Goal: Find specific page/section: Find specific page/section

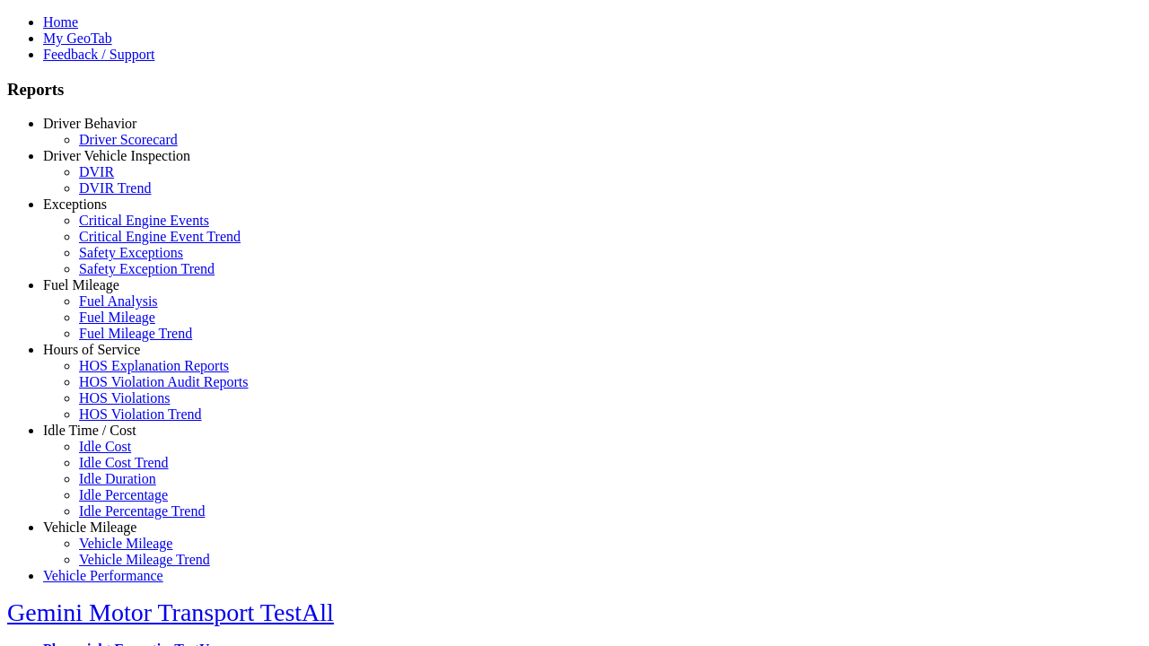
click at [103, 438] on link "Idle Time / Cost" at bounding box center [89, 430] width 93 height 15
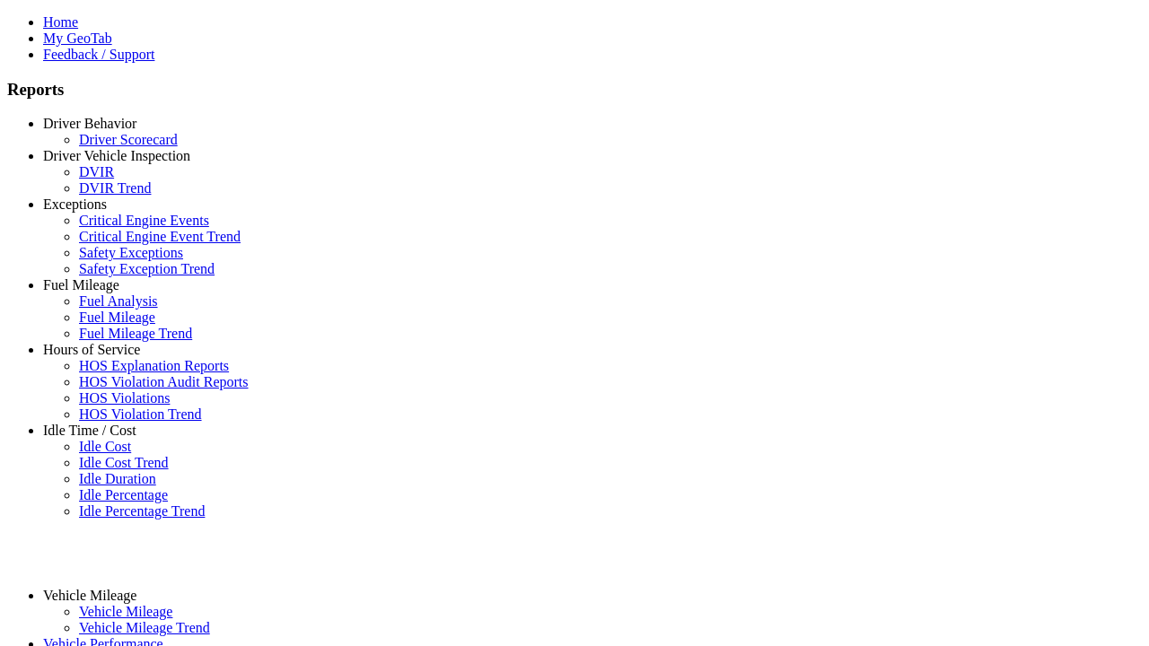
click at [117, 454] on link "Idle Cost" at bounding box center [105, 446] width 52 height 15
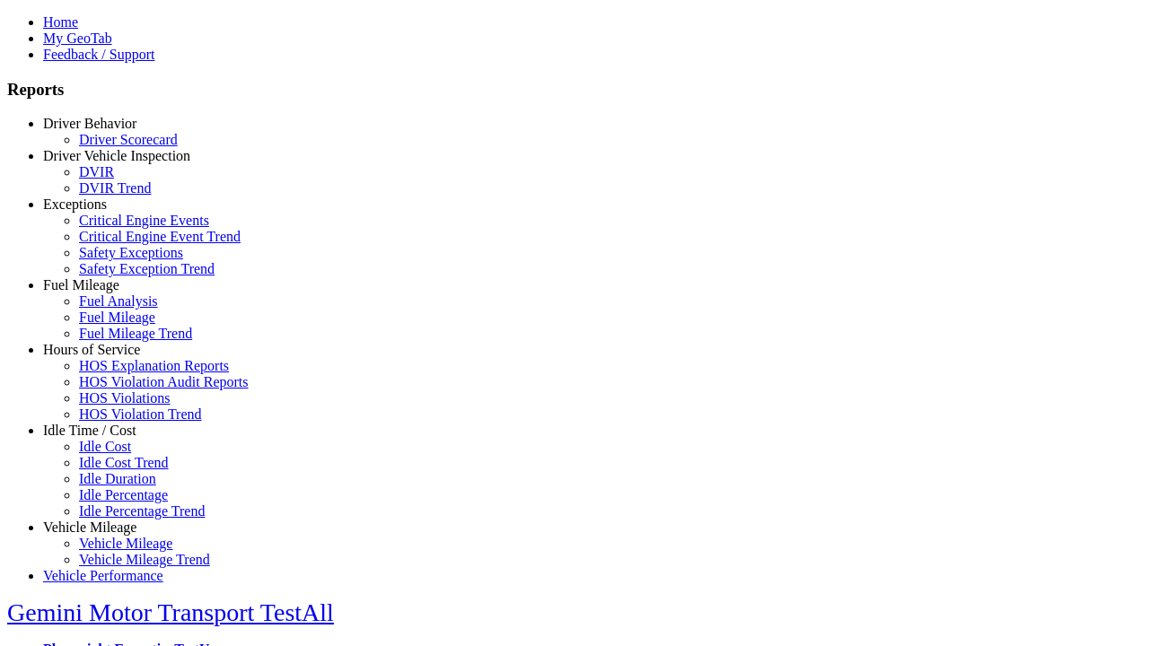
select select
